Goal: Task Accomplishment & Management: Complete application form

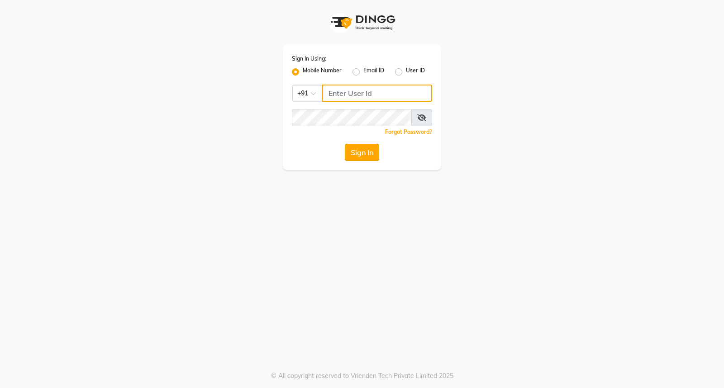
type input "8280086186"
click at [365, 150] on button "Sign In" at bounding box center [362, 152] width 34 height 17
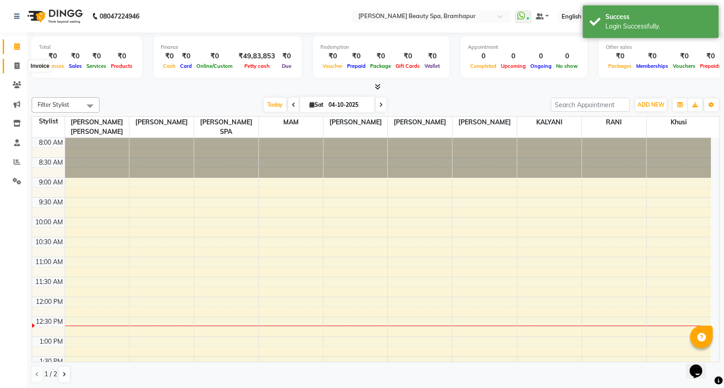
click at [15, 68] on icon at bounding box center [16, 65] width 5 height 7
select select "service"
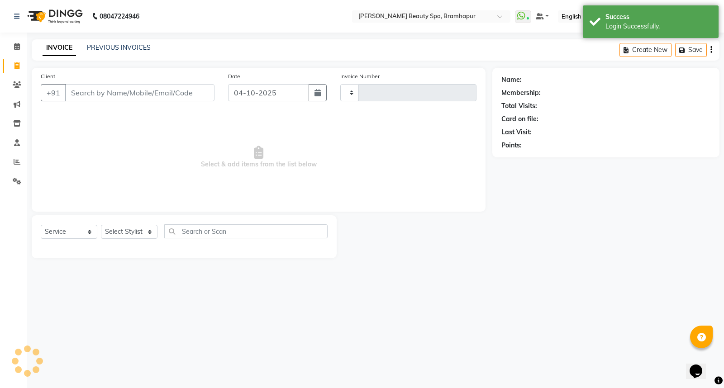
type input "1955"
select select "3622"
click at [131, 232] on select "Select Stylist" at bounding box center [129, 232] width 57 height 14
select select "59346"
click at [101, 225] on select "Select Stylist [PERSON_NAME] SPA [PERSON_NAME] [PERSON_NAME] [PERSON_NAME] khus…" at bounding box center [133, 232] width 65 height 14
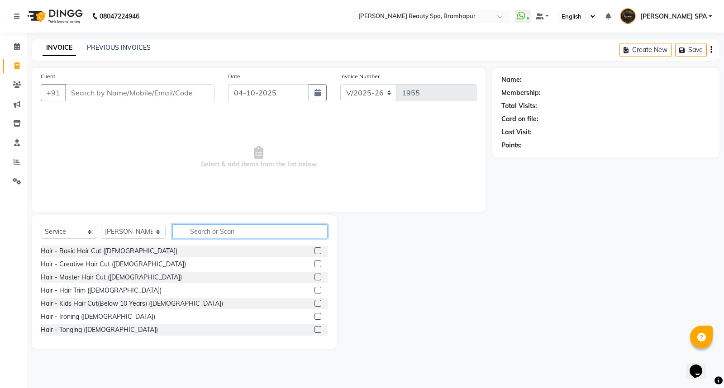
click at [187, 234] on input "text" at bounding box center [249, 231] width 155 height 14
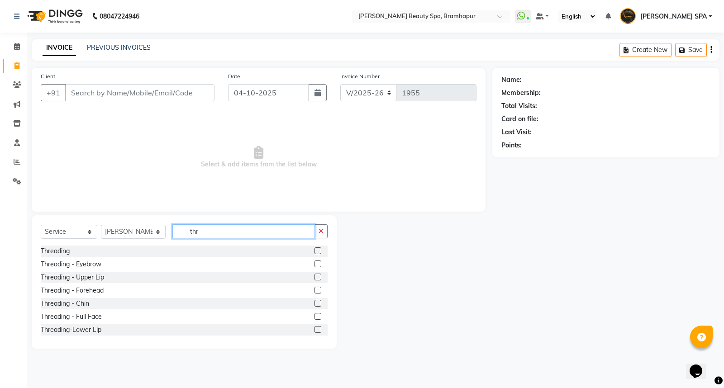
type input "thr"
click at [106, 267] on div "Threading - Eyebrow" at bounding box center [184, 264] width 287 height 11
click at [85, 264] on div "Threading - Eyebrow" at bounding box center [71, 264] width 61 height 9
checkbox input "false"
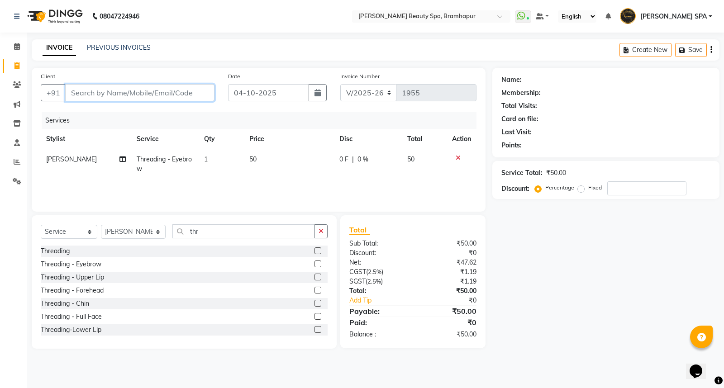
click at [150, 92] on input "Client" at bounding box center [139, 92] width 149 height 17
type input "7"
type input "0"
drag, startPoint x: 97, startPoint y: 91, endPoint x: 136, endPoint y: 95, distance: 39.6
click at [104, 92] on input "70024176" at bounding box center [116, 92] width 103 height 17
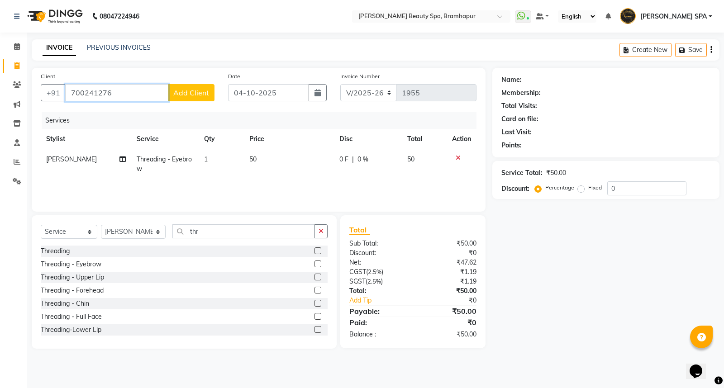
type input "700241276"
click at [184, 95] on span "Add Client" at bounding box center [191, 92] width 36 height 9
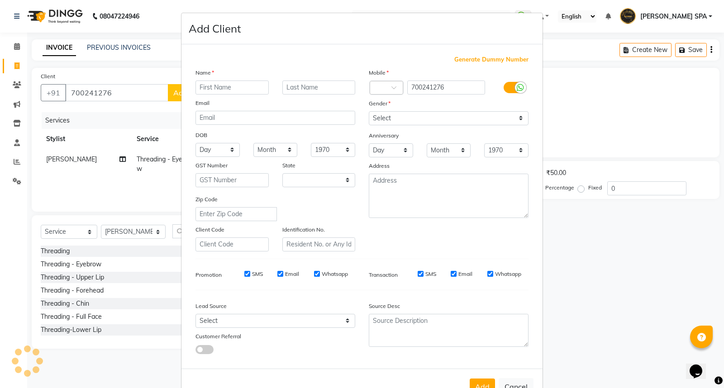
select select "29"
click at [209, 86] on input "text" at bounding box center [231, 87] width 73 height 14
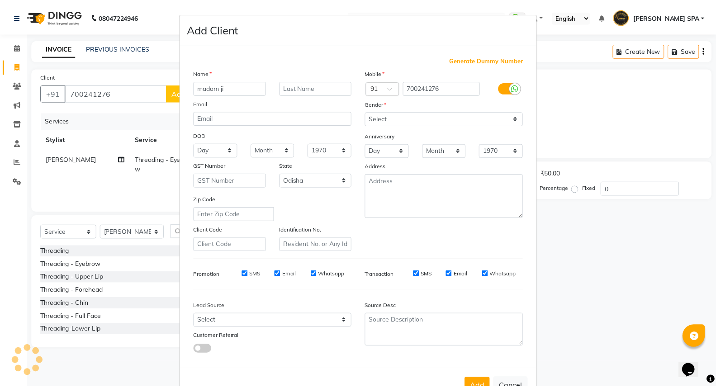
scroll to position [29, 0]
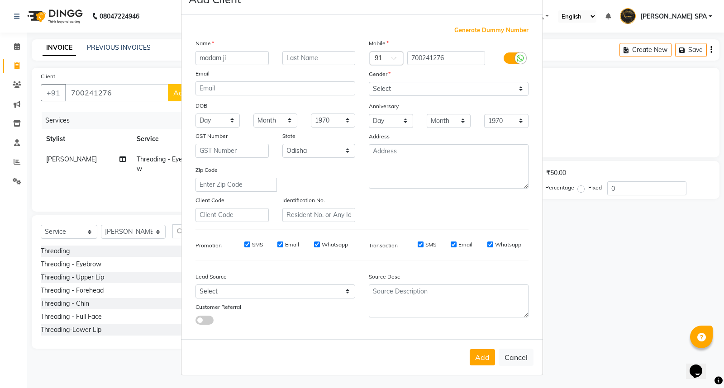
type input "madam ji"
click at [381, 86] on select "Select [DEMOGRAPHIC_DATA] [DEMOGRAPHIC_DATA] Other Prefer Not To Say" at bounding box center [449, 89] width 160 height 14
select select "[DEMOGRAPHIC_DATA]"
click at [369, 82] on select "Select [DEMOGRAPHIC_DATA] [DEMOGRAPHIC_DATA] Other Prefer Not To Say" at bounding box center [449, 89] width 160 height 14
click at [482, 358] on button "Add" at bounding box center [481, 357] width 25 height 16
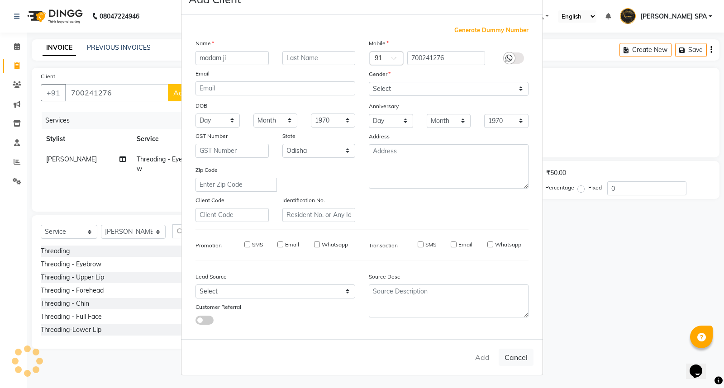
select select
select select "null"
select select
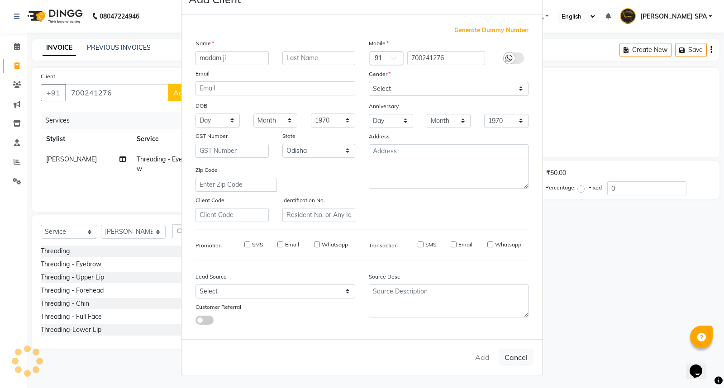
select select
checkbox input "false"
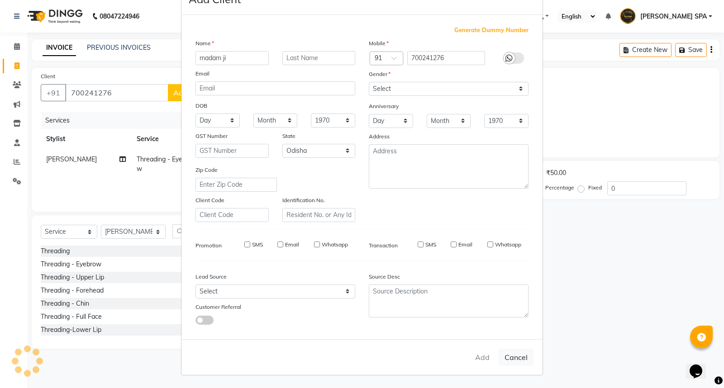
checkbox input "false"
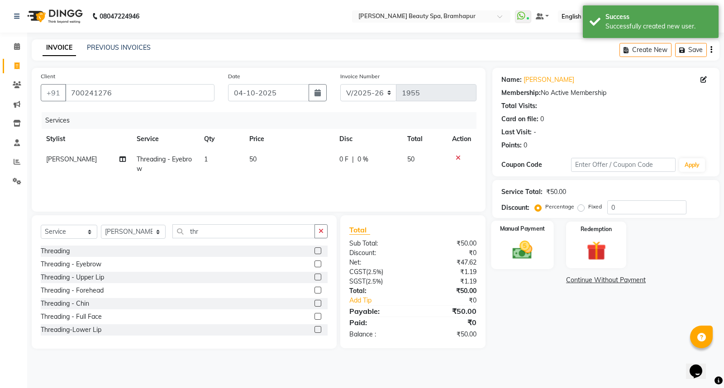
click at [521, 257] on img at bounding box center [522, 249] width 33 height 23
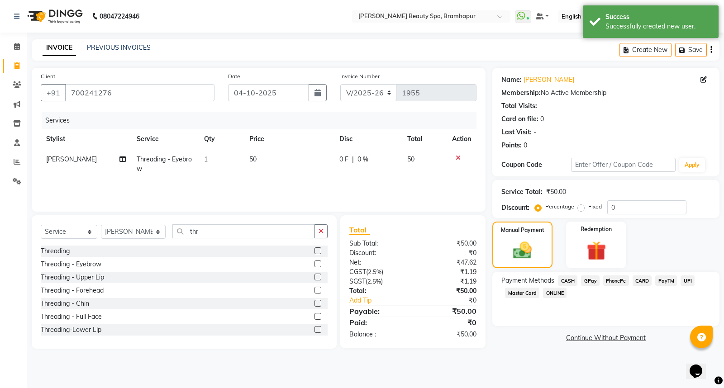
click at [585, 280] on span "GPay" at bounding box center [590, 280] width 19 height 10
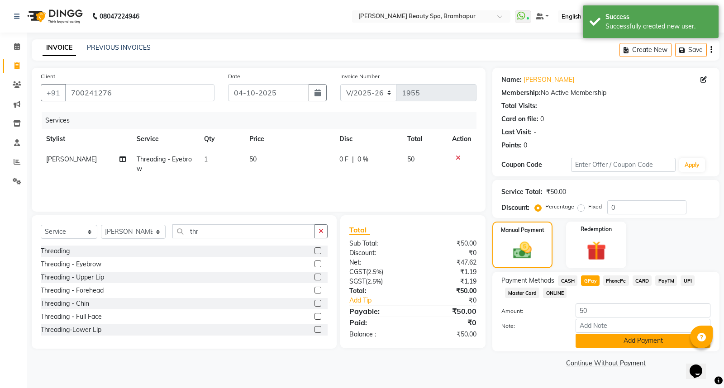
click at [585, 346] on button "Add Payment" at bounding box center [642, 341] width 135 height 14
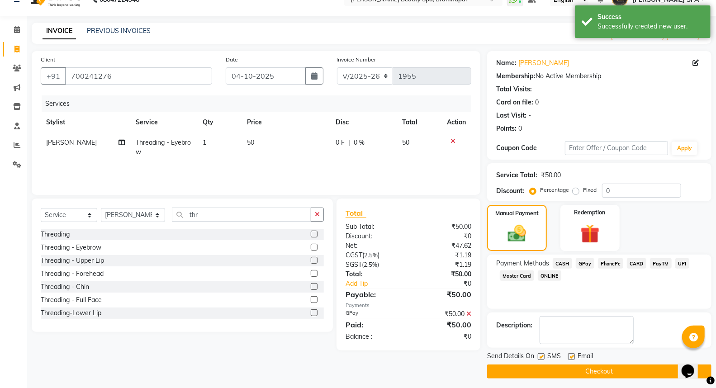
scroll to position [20, 0]
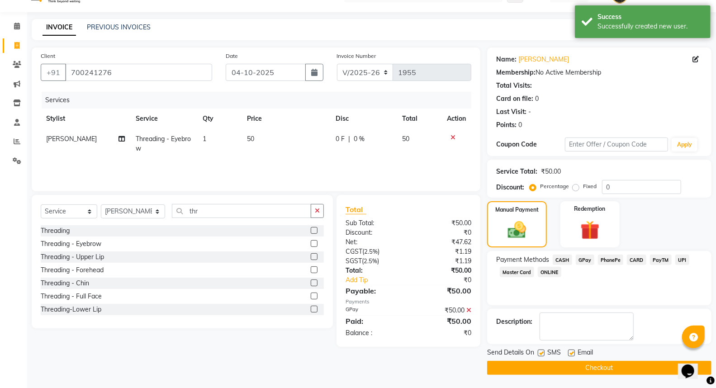
drag, startPoint x: 521, startPoint y: 369, endPoint x: 501, endPoint y: 350, distance: 26.6
click at [519, 369] on button "Checkout" at bounding box center [599, 368] width 224 height 14
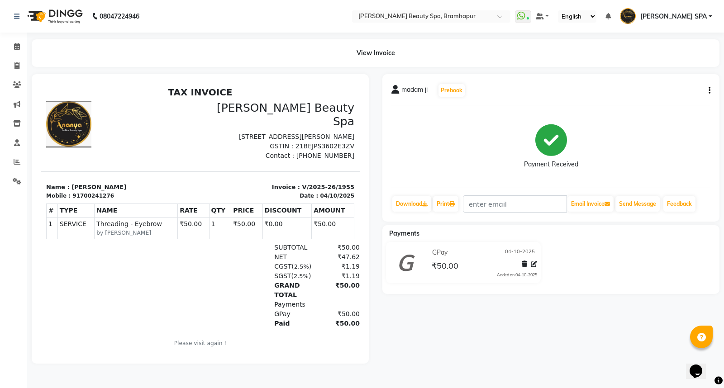
click at [709, 91] on icon "button" at bounding box center [709, 90] width 2 height 0
click at [660, 98] on div "Edit Invoice" at bounding box center [664, 95] width 62 height 11
select select "service"
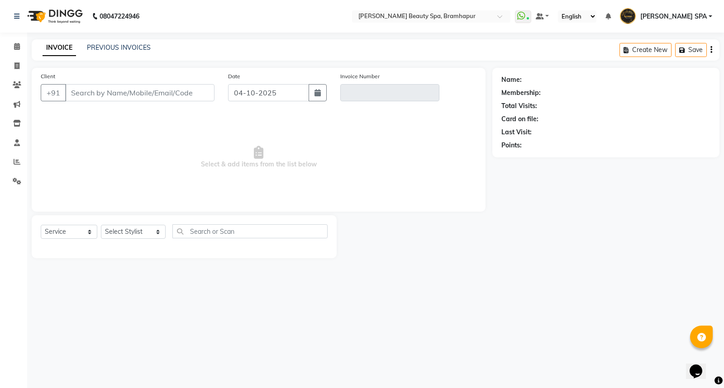
type input "700241276"
type input "V/2025-26/1955"
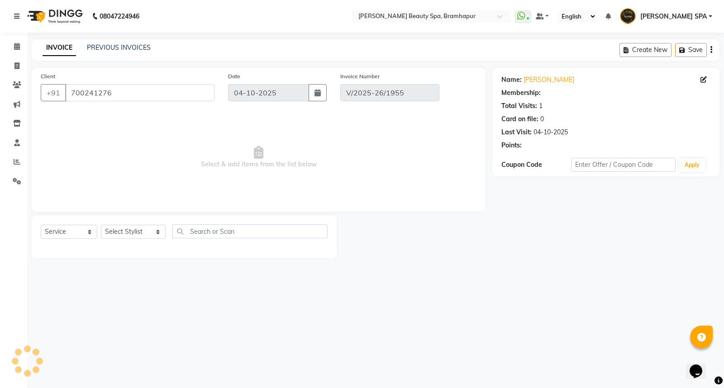
select select "select"
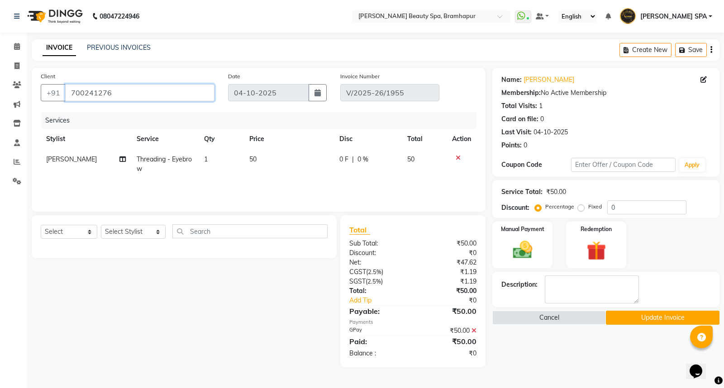
click at [90, 92] on input "700241276" at bounding box center [139, 92] width 149 height 17
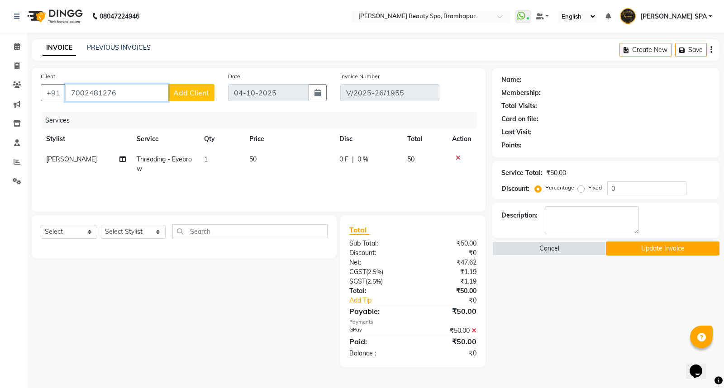
type input "7002481276"
click at [643, 252] on button "Update Invoice" at bounding box center [663, 248] width 114 height 14
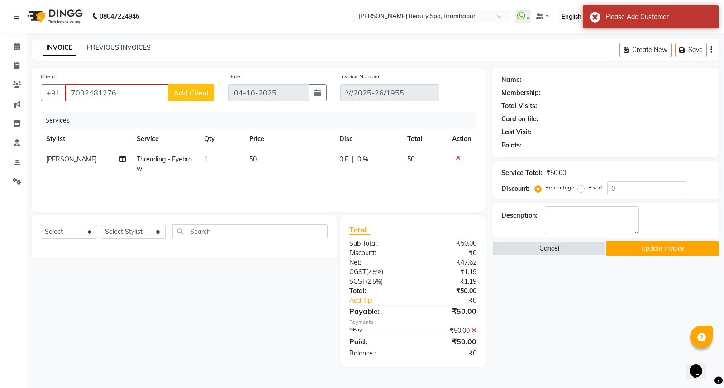
click at [474, 327] on icon at bounding box center [473, 330] width 5 height 6
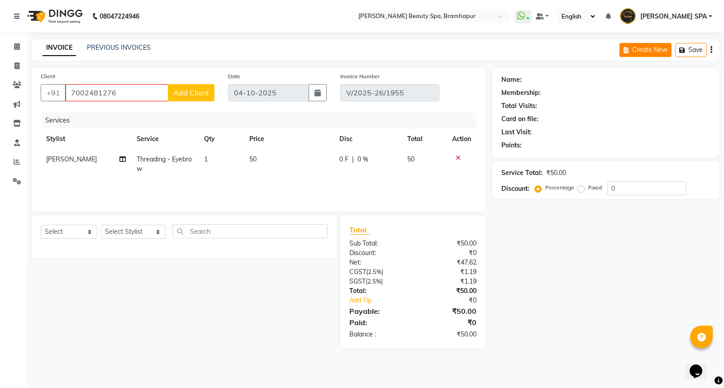
click at [641, 51] on button "Create New" at bounding box center [645, 50] width 52 height 14
select select "service"
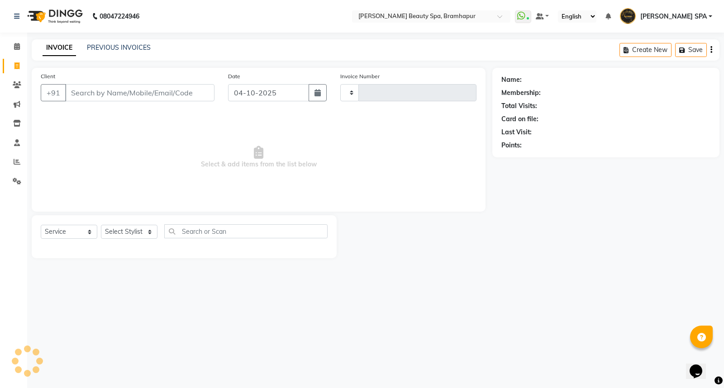
type input "1956"
select select "3622"
click at [126, 45] on link "PREVIOUS INVOICES" at bounding box center [119, 47] width 64 height 8
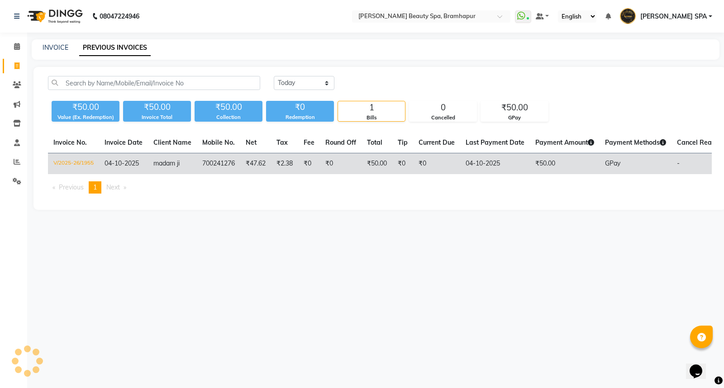
click at [399, 168] on td "₹0" at bounding box center [402, 163] width 21 height 21
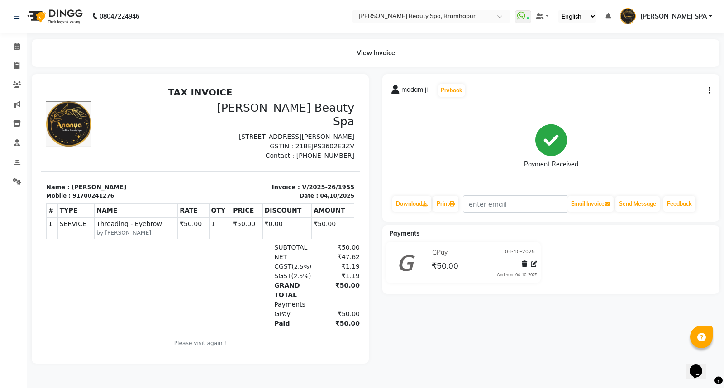
click at [709, 91] on icon "button" at bounding box center [709, 90] width 2 height 0
click at [658, 97] on div "Edit Invoice" at bounding box center [664, 95] width 62 height 11
select select "service"
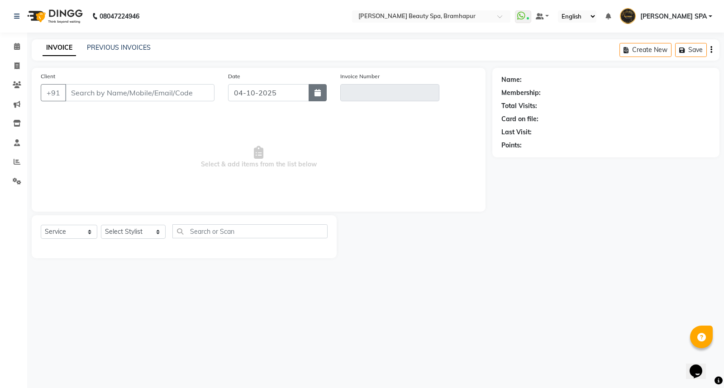
type input "700241276"
type input "V/2025-26/1955"
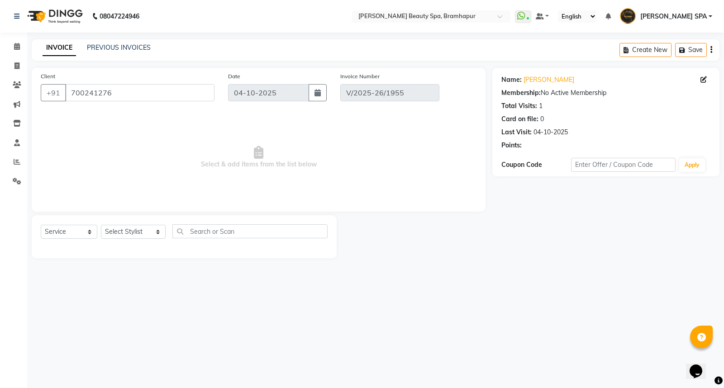
select select "select"
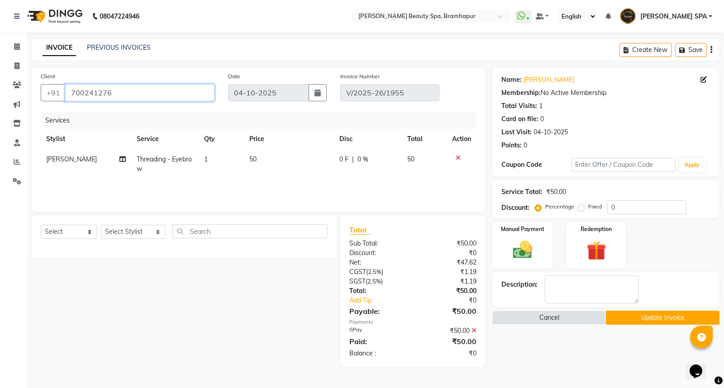
click at [90, 89] on input "700241276" at bounding box center [139, 92] width 149 height 17
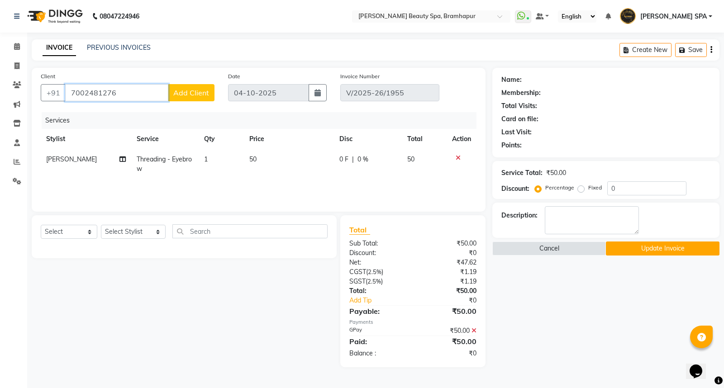
type input "7002481276"
click at [196, 94] on span "Add Client" at bounding box center [191, 92] width 36 height 9
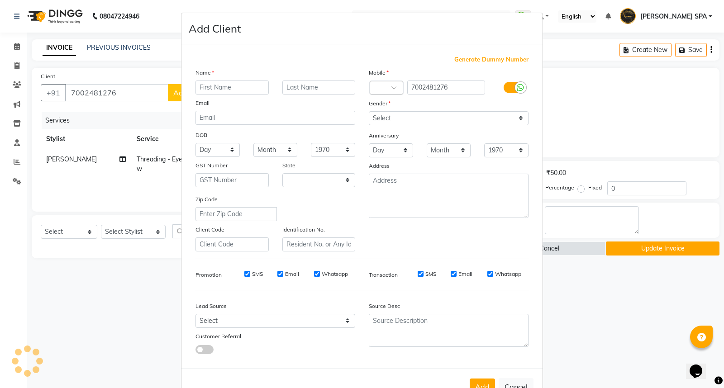
select select "29"
click at [243, 87] on input "text" at bounding box center [231, 87] width 73 height 14
type input "k"
type input "neha sarma"
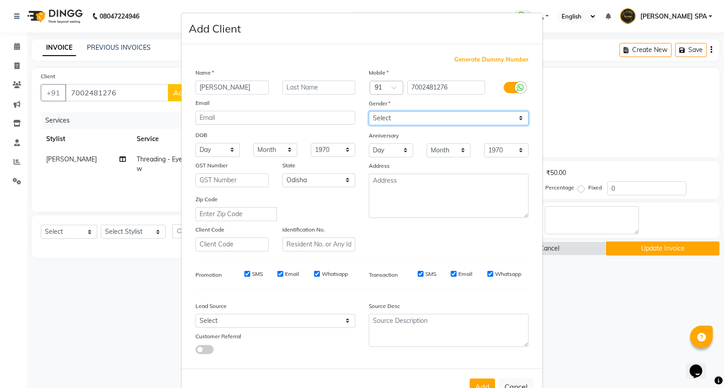
drag, startPoint x: 436, startPoint y: 120, endPoint x: 431, endPoint y: 123, distance: 5.3
click at [435, 120] on select "Select [DEMOGRAPHIC_DATA] [DEMOGRAPHIC_DATA] Other Prefer Not To Say" at bounding box center [449, 118] width 160 height 14
select select "[DEMOGRAPHIC_DATA]"
click at [369, 111] on select "Select [DEMOGRAPHIC_DATA] [DEMOGRAPHIC_DATA] Other Prefer Not To Say" at bounding box center [449, 118] width 160 height 14
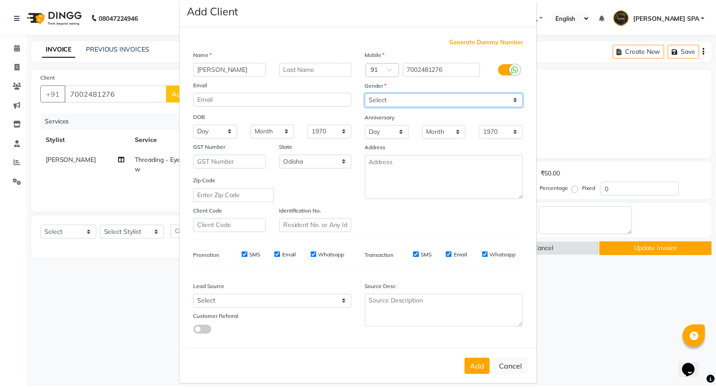
scroll to position [29, 0]
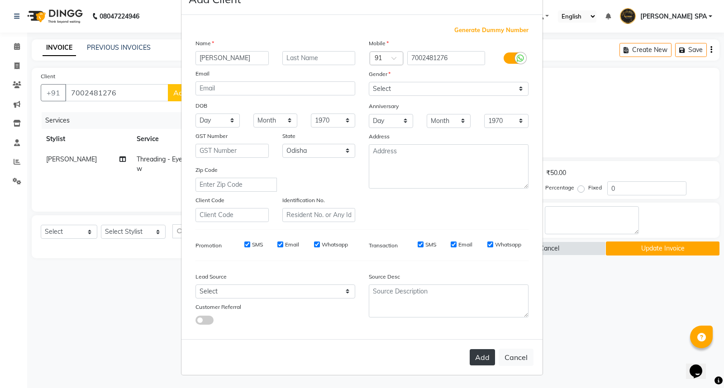
click at [478, 359] on button "Add" at bounding box center [481, 357] width 25 height 16
select select
select select "null"
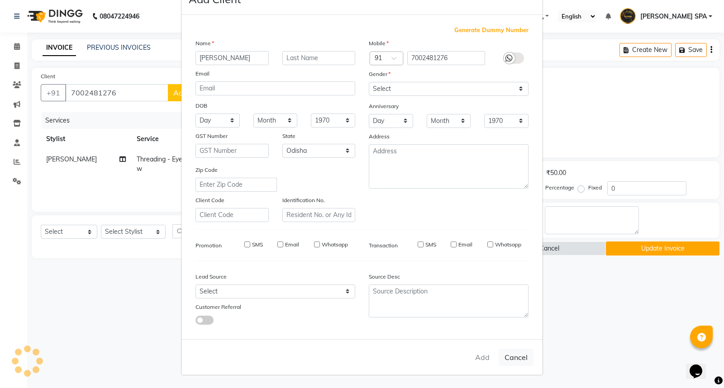
select select
checkbox input "false"
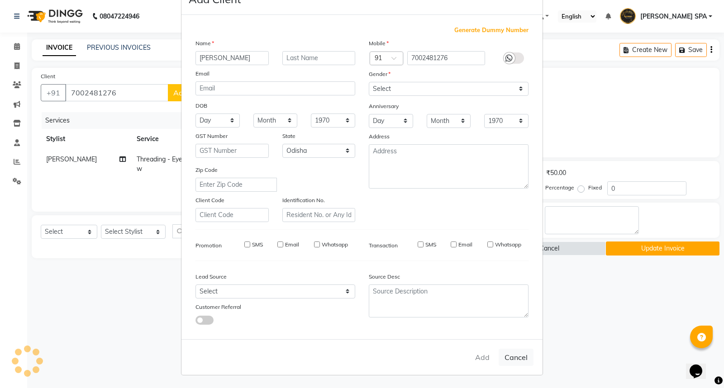
checkbox input "false"
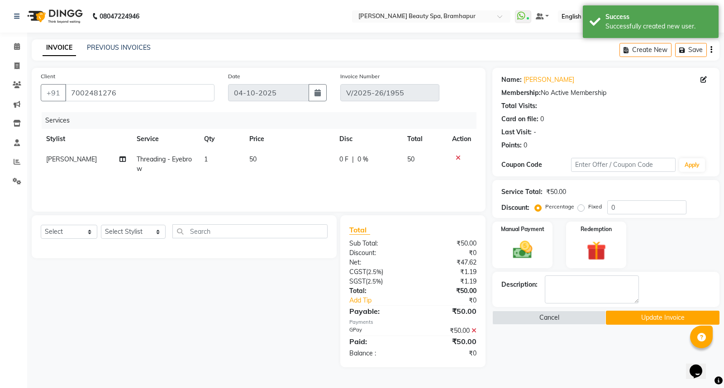
click at [475, 330] on icon at bounding box center [473, 330] width 5 height 6
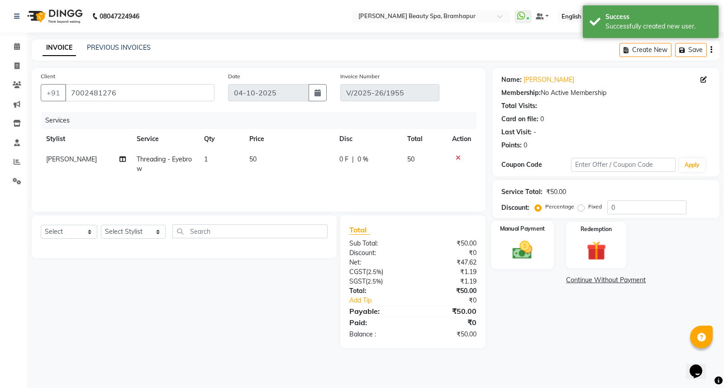
click at [526, 255] on img at bounding box center [522, 249] width 33 height 23
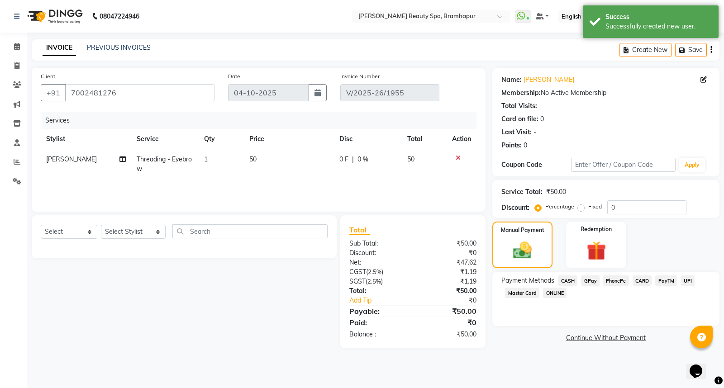
click at [593, 282] on span "GPay" at bounding box center [590, 280] width 19 height 10
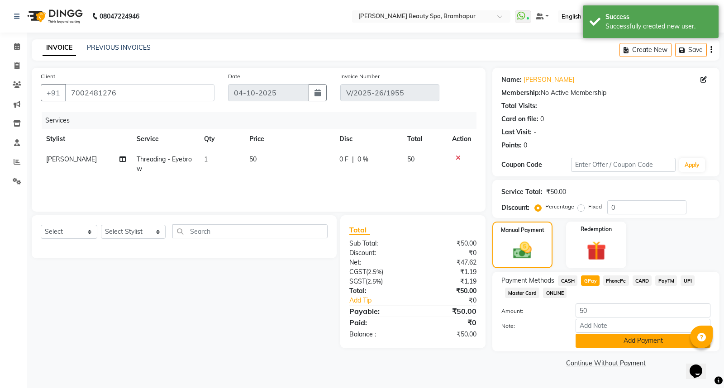
click at [611, 339] on button "Add Payment" at bounding box center [642, 341] width 135 height 14
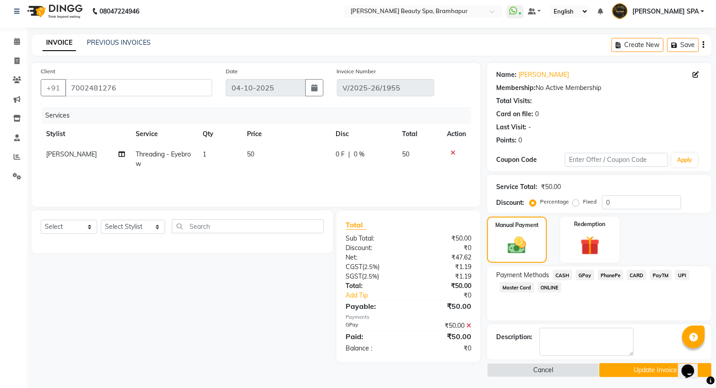
scroll to position [0, 0]
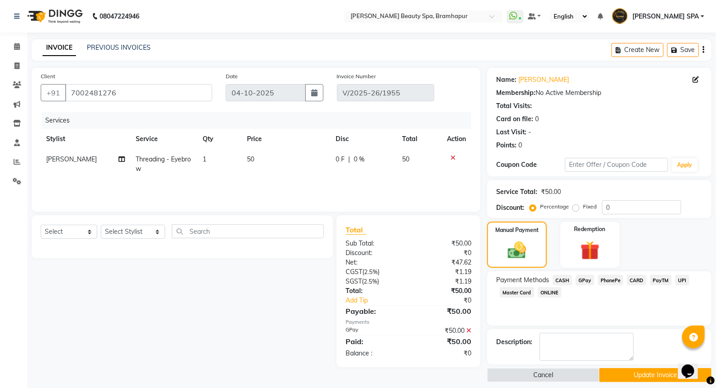
click at [626, 377] on button "Update Invoice" at bounding box center [655, 375] width 112 height 14
click at [580, 280] on span "GPay" at bounding box center [585, 280] width 19 height 10
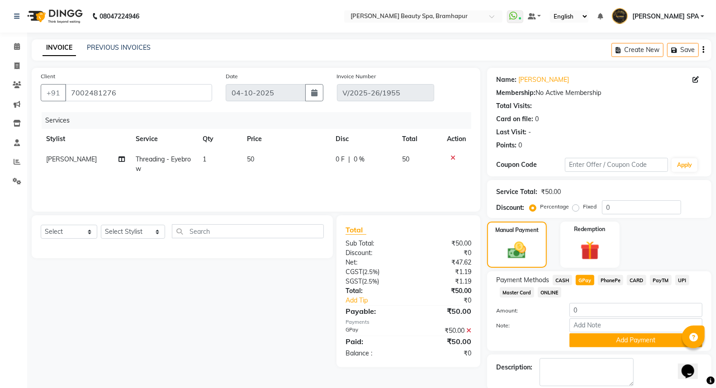
click at [589, 340] on button "Add Payment" at bounding box center [635, 340] width 133 height 14
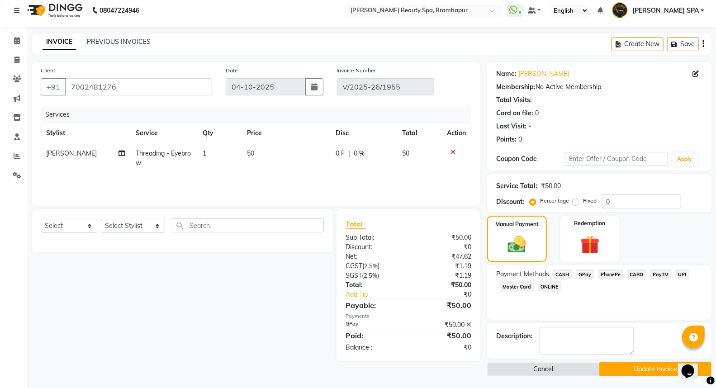
scroll to position [7, 0]
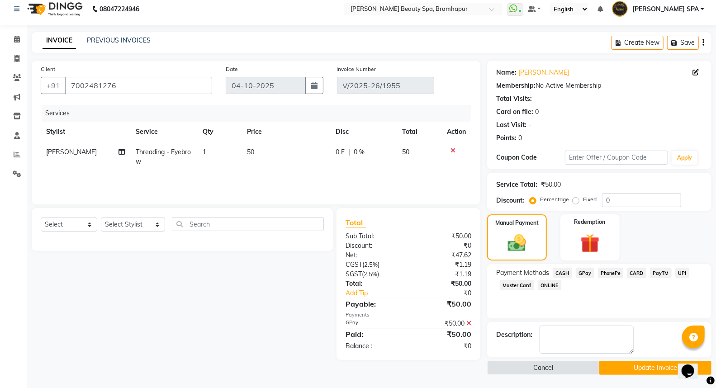
click at [644, 372] on button "Update Invoice" at bounding box center [655, 368] width 112 height 14
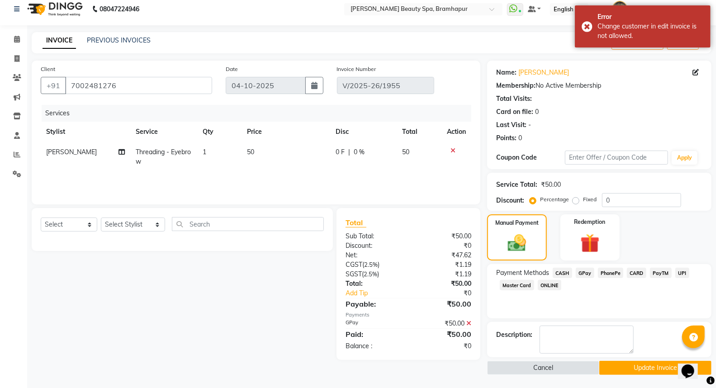
click at [470, 322] on icon at bounding box center [468, 323] width 5 height 6
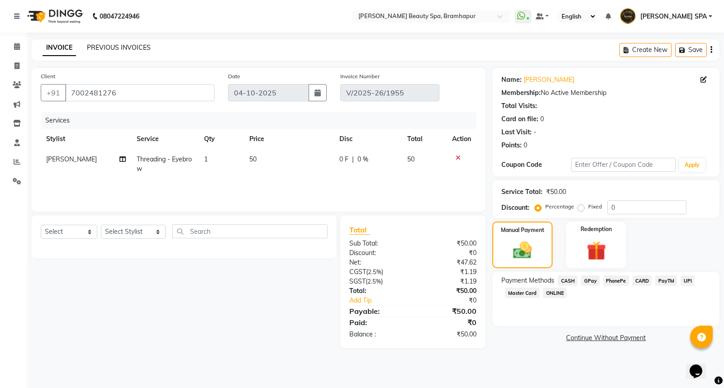
click at [108, 51] on link "PREVIOUS INVOICES" at bounding box center [119, 47] width 64 height 8
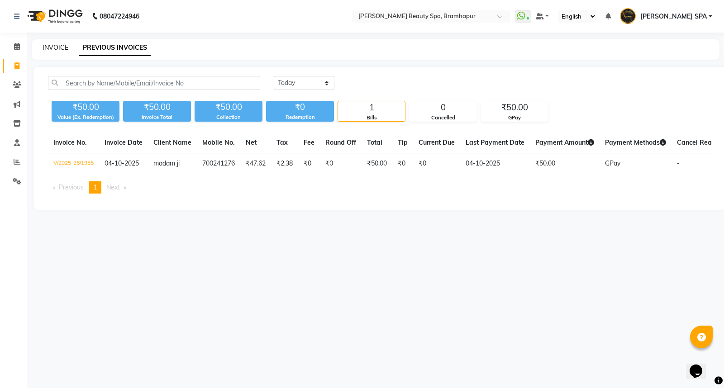
click at [49, 45] on link "INVOICE" at bounding box center [56, 47] width 26 height 8
select select "service"
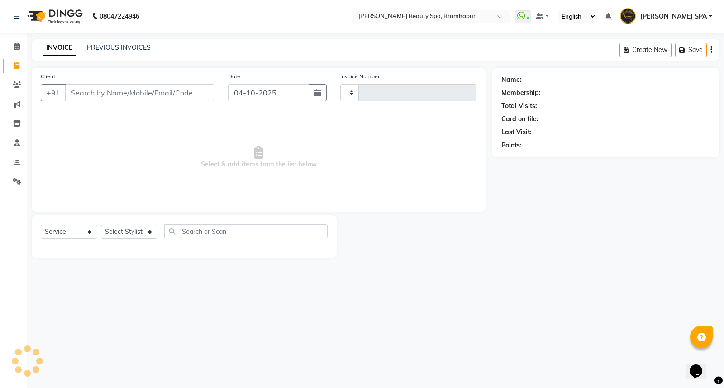
type input "1956"
select select "3622"
click at [128, 233] on select "Select Stylist [PERSON_NAME] SPA [PERSON_NAME] [PERSON_NAME] [PERSON_NAME] khus…" at bounding box center [133, 232] width 65 height 14
select select "89799"
click at [101, 225] on select "Select Stylist [PERSON_NAME] SPA [PERSON_NAME] [PERSON_NAME] [PERSON_NAME] khus…" at bounding box center [133, 232] width 65 height 14
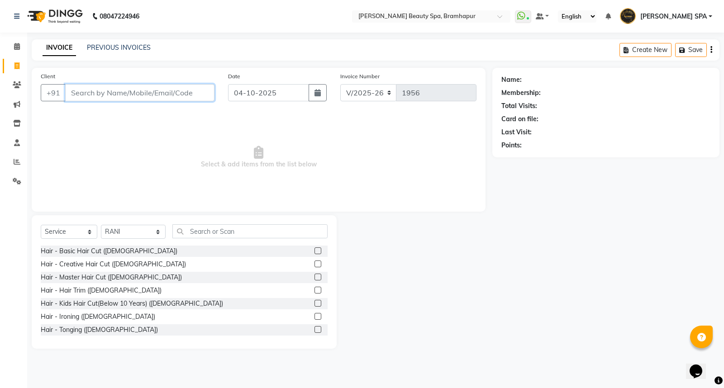
drag, startPoint x: 111, startPoint y: 95, endPoint x: 156, endPoint y: 70, distance: 52.1
click at [112, 94] on input "Client" at bounding box center [139, 92] width 149 height 17
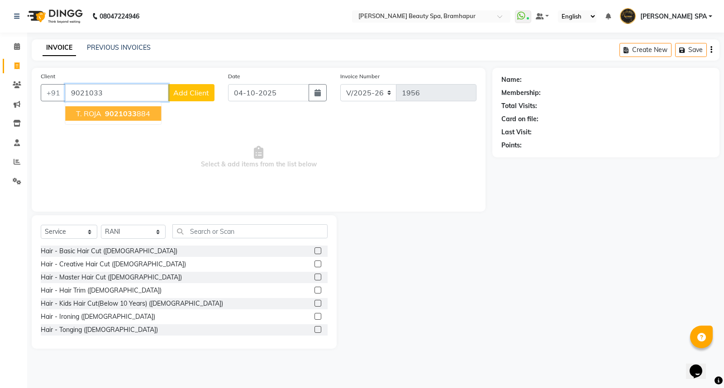
click at [128, 111] on span "9021033" at bounding box center [121, 113] width 32 height 9
type input "9021033884"
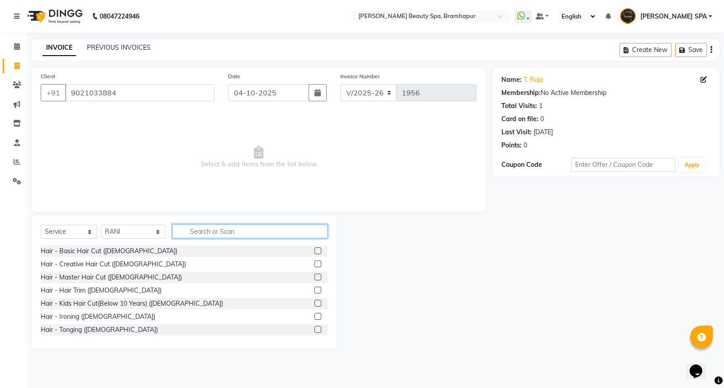
click at [220, 233] on input "text" at bounding box center [249, 231] width 155 height 14
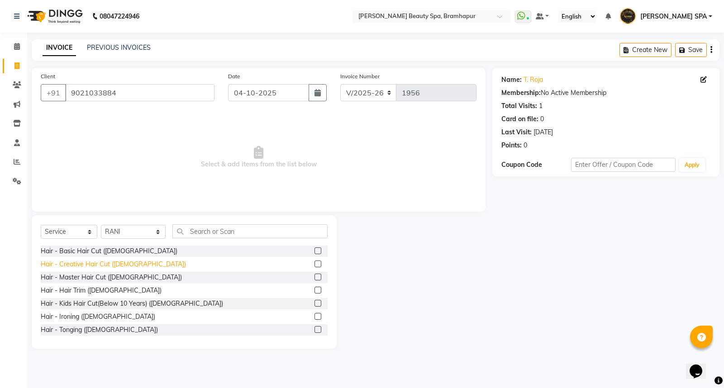
click at [98, 265] on div "Hair - Creative Hair Cut ([DEMOGRAPHIC_DATA])" at bounding box center [113, 264] width 145 height 9
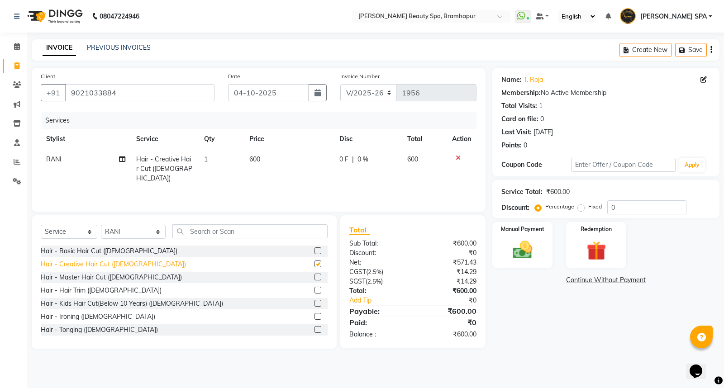
checkbox input "false"
click at [278, 159] on td "600" at bounding box center [289, 168] width 90 height 39
select select "89799"
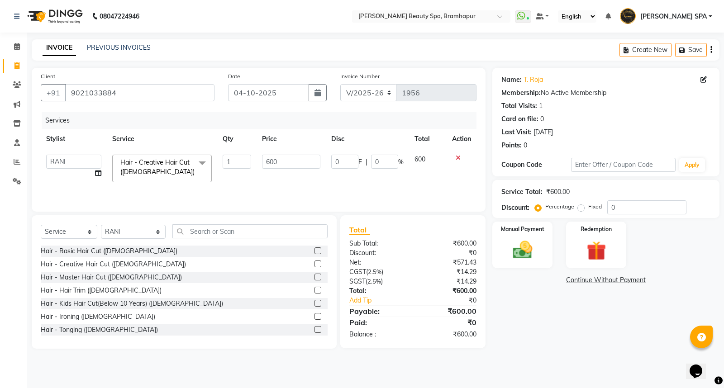
click at [283, 171] on td "600" at bounding box center [290, 168] width 69 height 38
click at [284, 162] on input "600" at bounding box center [291, 162] width 58 height 14
type input "6"
type input "100"
click at [514, 241] on img at bounding box center [522, 249] width 33 height 23
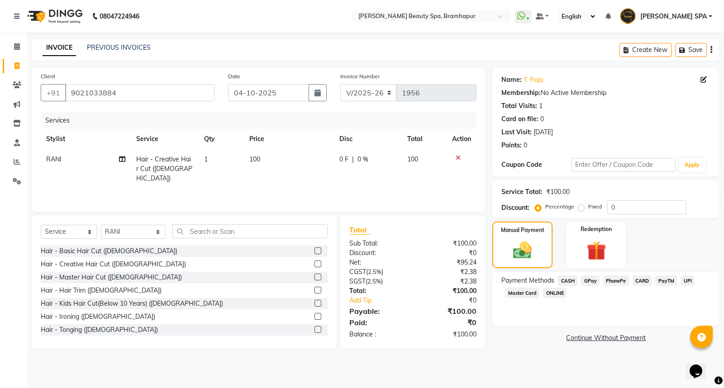
click at [566, 281] on span "CASH" at bounding box center [567, 280] width 19 height 10
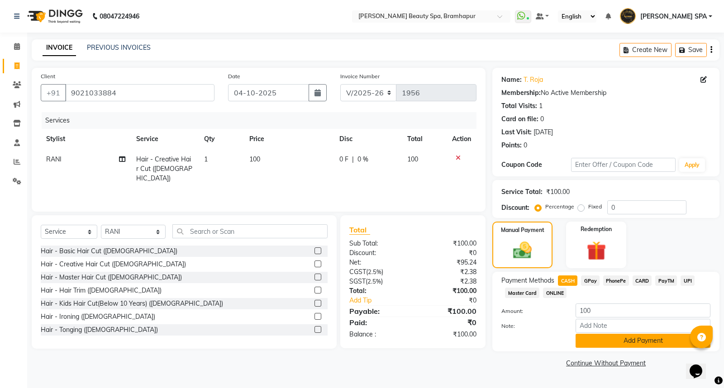
click at [664, 341] on button "Add Payment" at bounding box center [642, 341] width 135 height 14
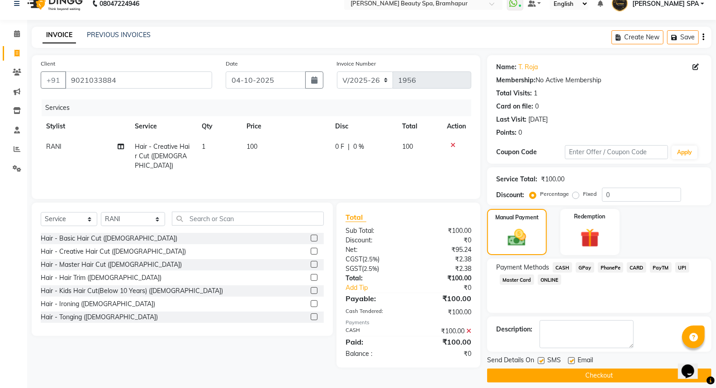
scroll to position [20, 0]
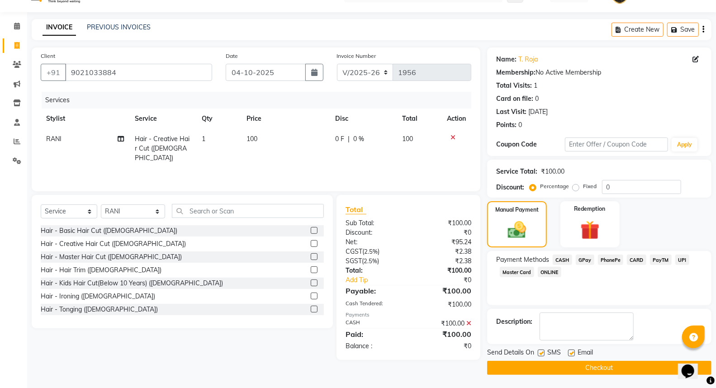
click at [543, 370] on button "Checkout" at bounding box center [599, 368] width 224 height 14
